Goal: Task Accomplishment & Management: Complete application form

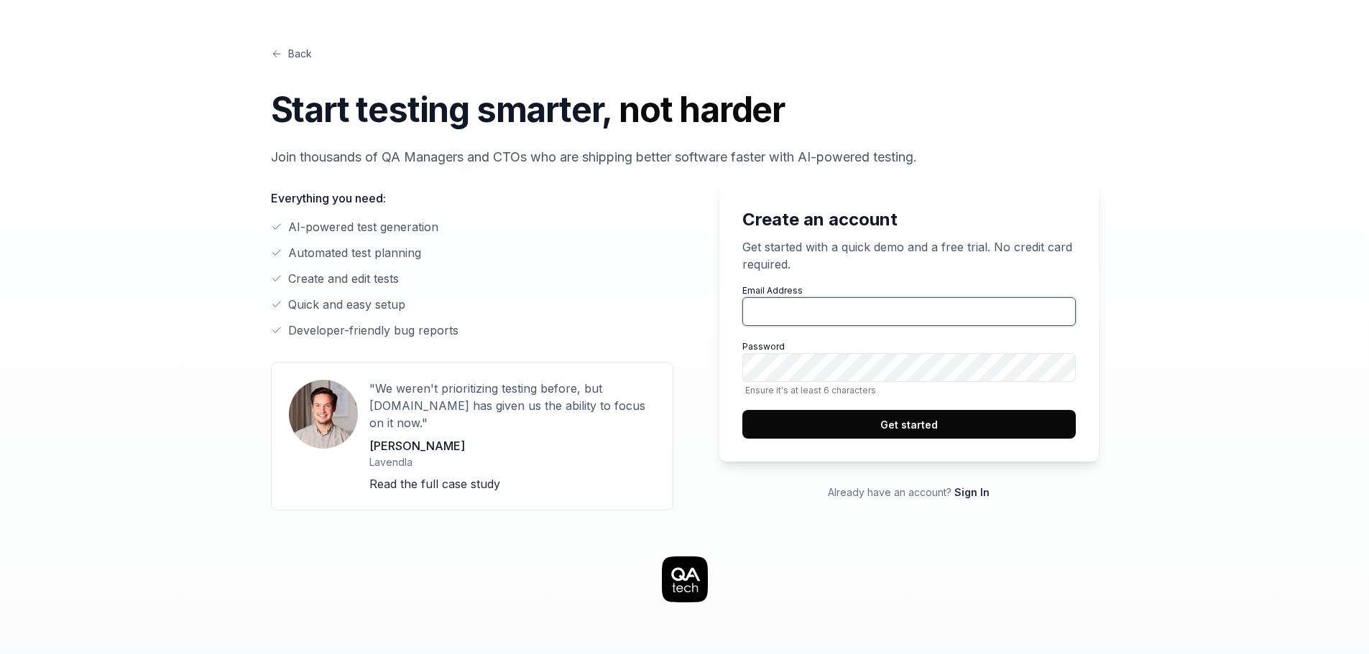
click at [832, 303] on input "Email Address" at bounding box center [908, 311] width 333 height 29
type input "[PERSON_NAME][EMAIL_ADDRESS][DOMAIN_NAME]"
click at [909, 415] on button "Get started" at bounding box center [908, 424] width 333 height 29
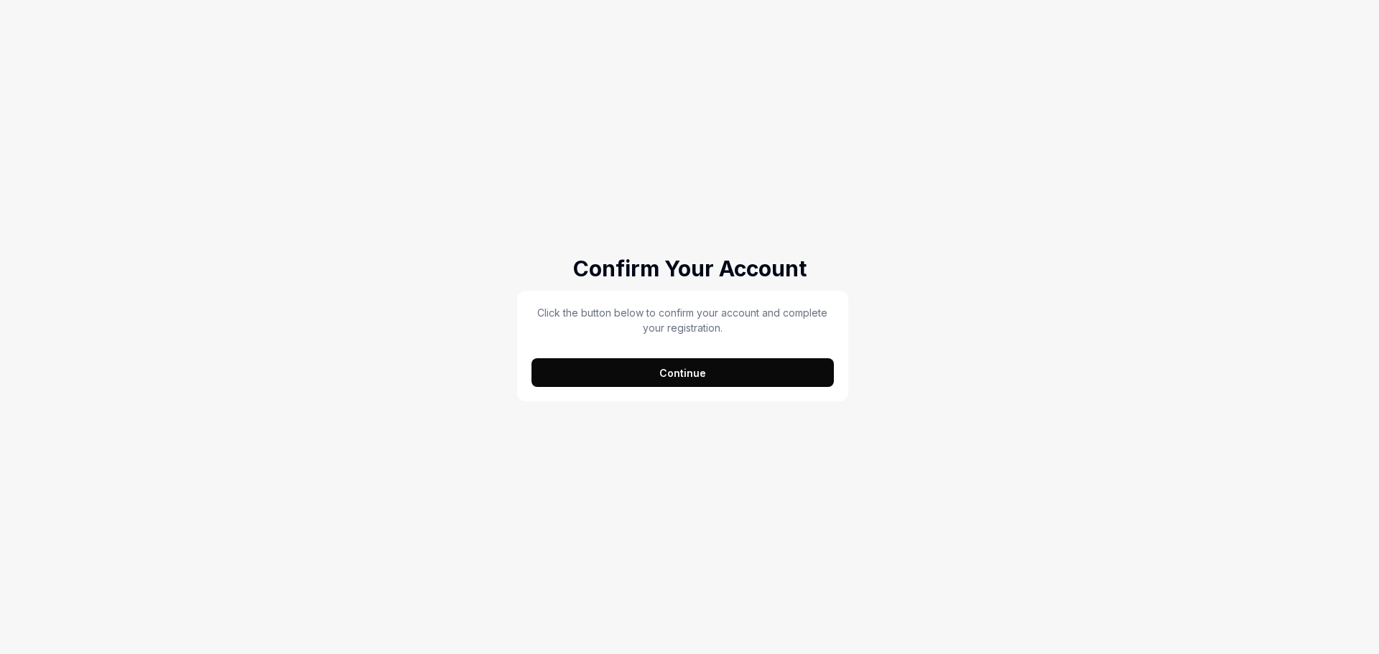
click at [664, 357] on div "Click the button below to confirm your account and complete your registration. …" at bounding box center [683, 346] width 302 height 82
click at [670, 374] on button "Continue" at bounding box center [683, 372] width 302 height 29
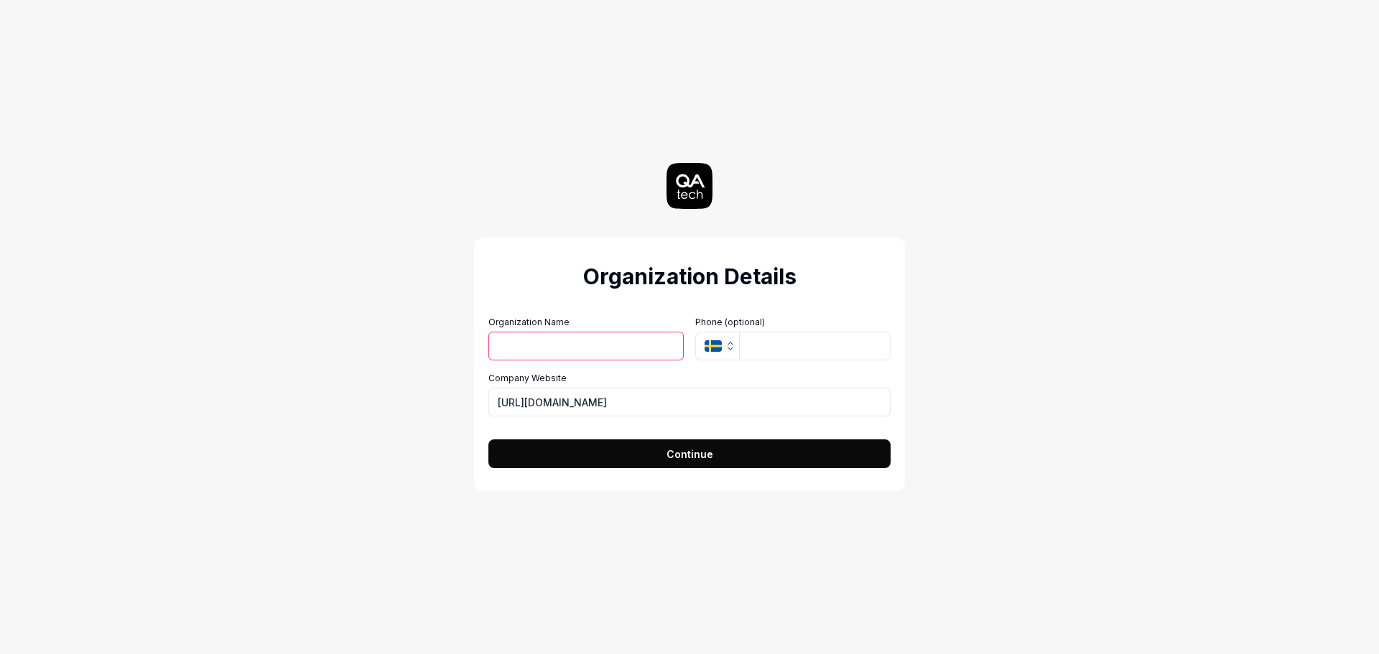
click at [631, 347] on input "Organization Name" at bounding box center [586, 346] width 195 height 29
type input "[PERSON_NAME]"
type input "Take Command Health"
click at [713, 341] on icon "SE" at bounding box center [713, 346] width 17 height 11
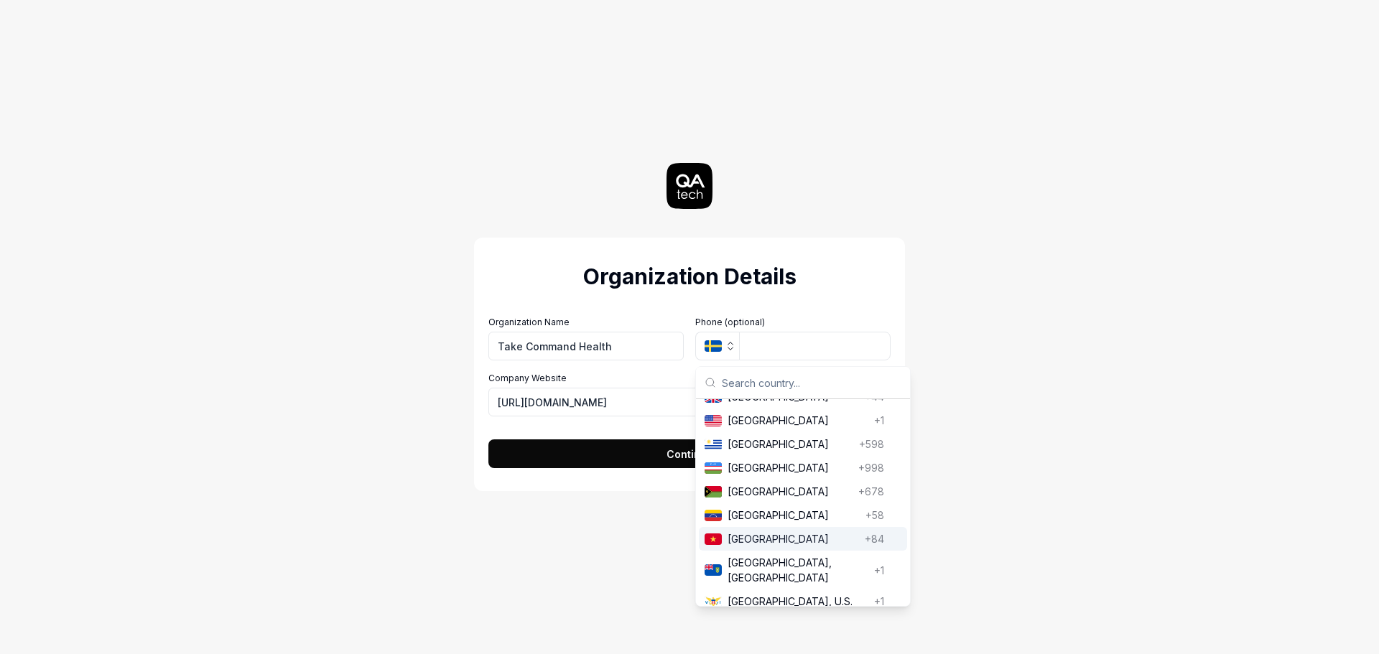
scroll to position [5527, 0]
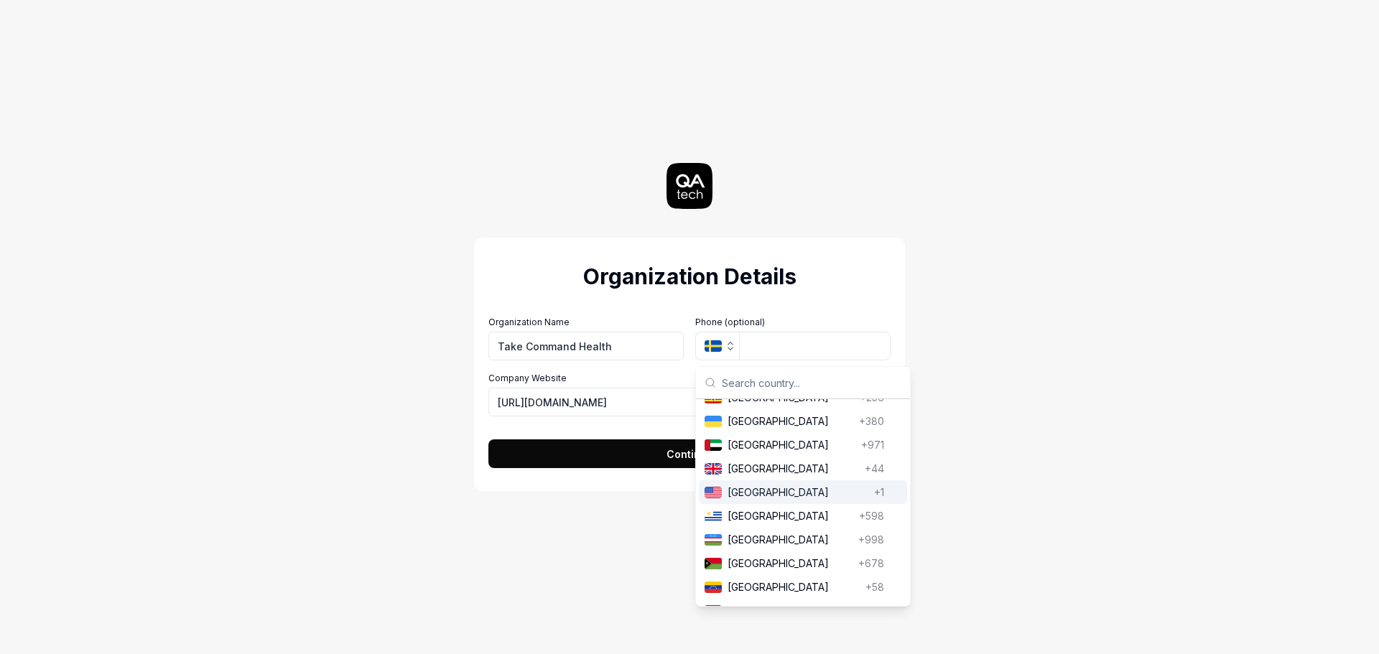
click at [777, 500] on span "[GEOGRAPHIC_DATA]" at bounding box center [798, 492] width 141 height 15
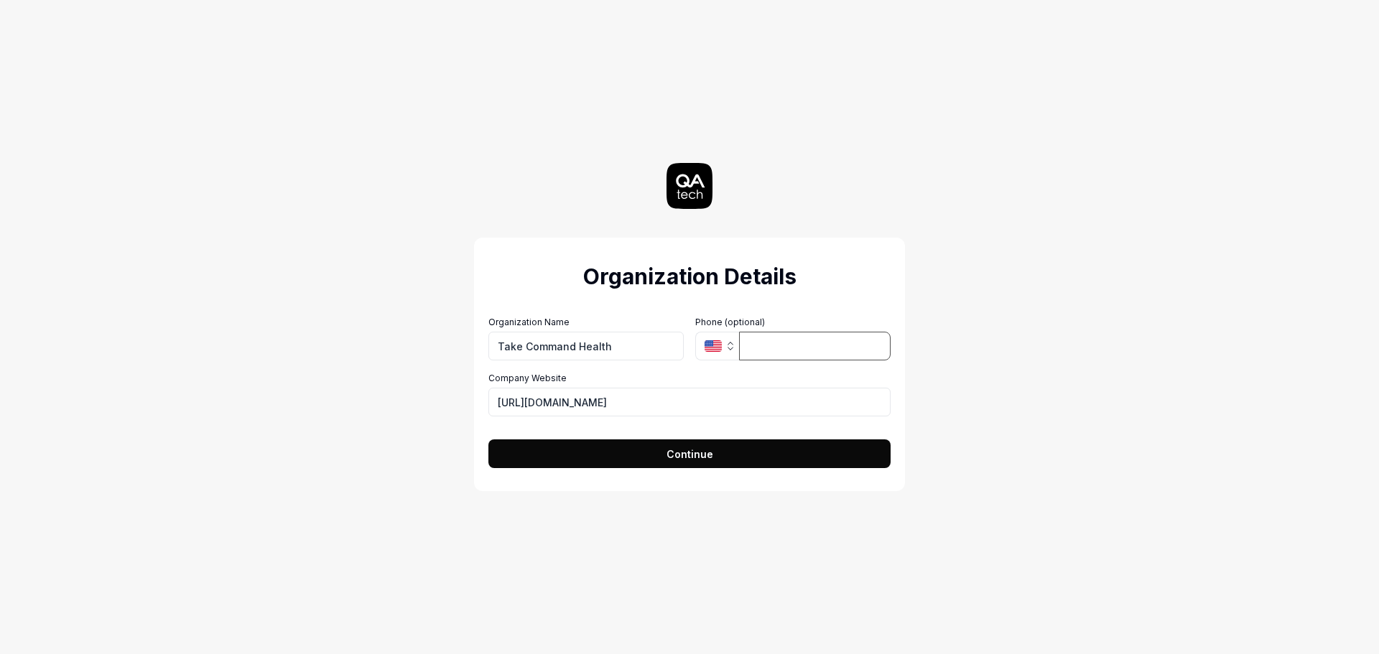
click at [772, 344] on input "tel" at bounding box center [815, 346] width 152 height 29
click at [728, 398] on input "[URL][DOMAIN_NAME]" at bounding box center [690, 402] width 402 height 29
click at [533, 403] on input "[URL][DOMAIN_NAME]" at bounding box center [690, 402] width 402 height 29
type input "[URL][DOMAIN_NAME]"
click at [722, 452] on button "Continue" at bounding box center [690, 454] width 402 height 29
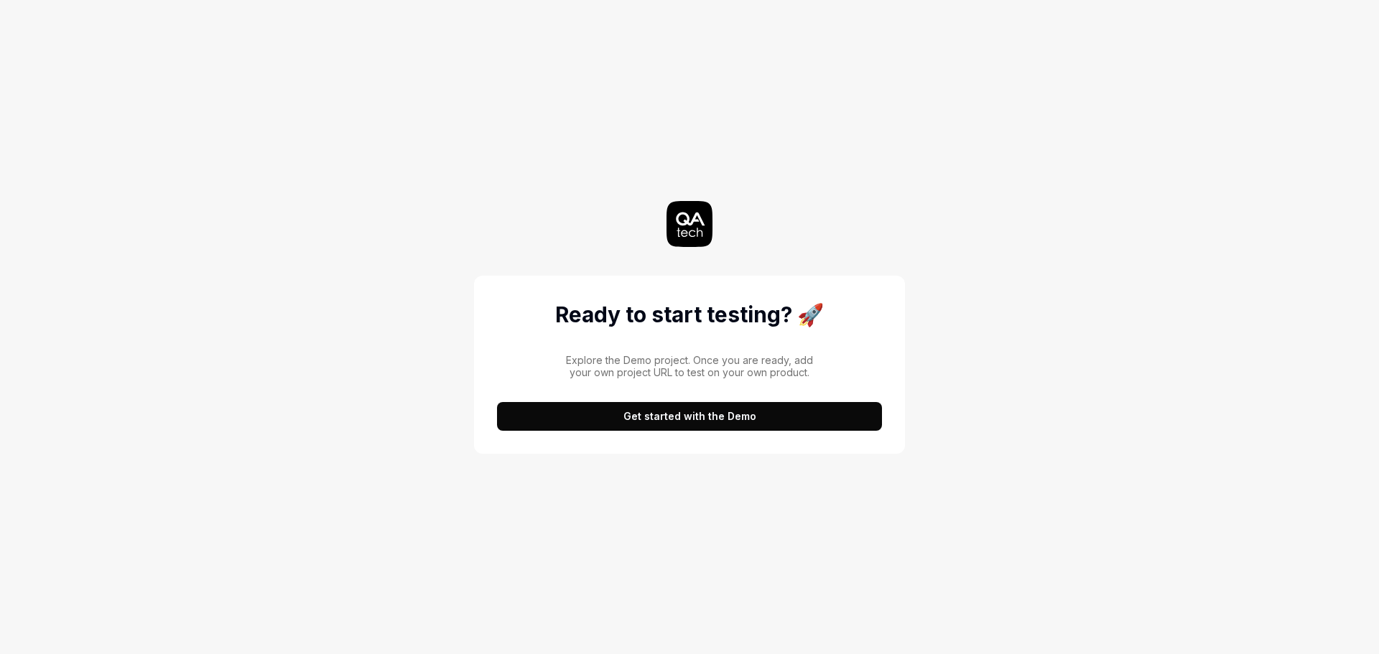
click at [712, 420] on button "Get started with the Demo" at bounding box center [689, 416] width 385 height 29
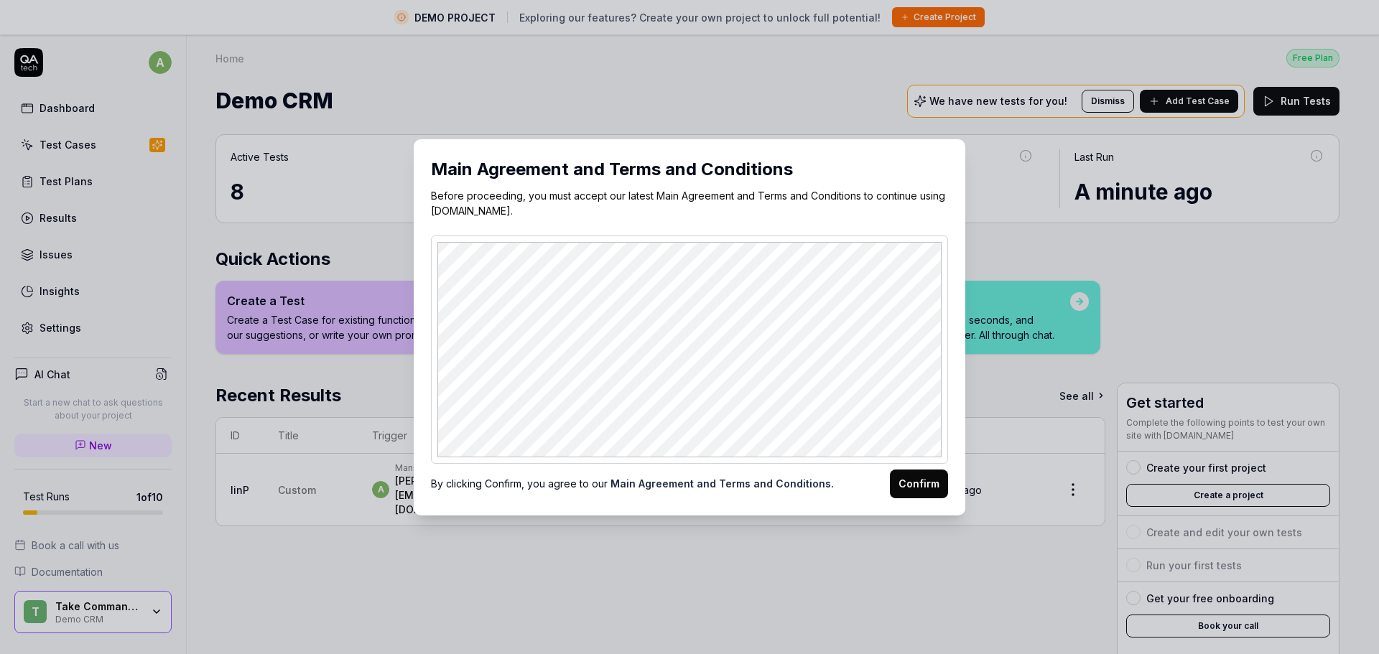
click at [910, 485] on button "Confirm" at bounding box center [919, 484] width 58 height 29
